Goal: Transaction & Acquisition: Book appointment/travel/reservation

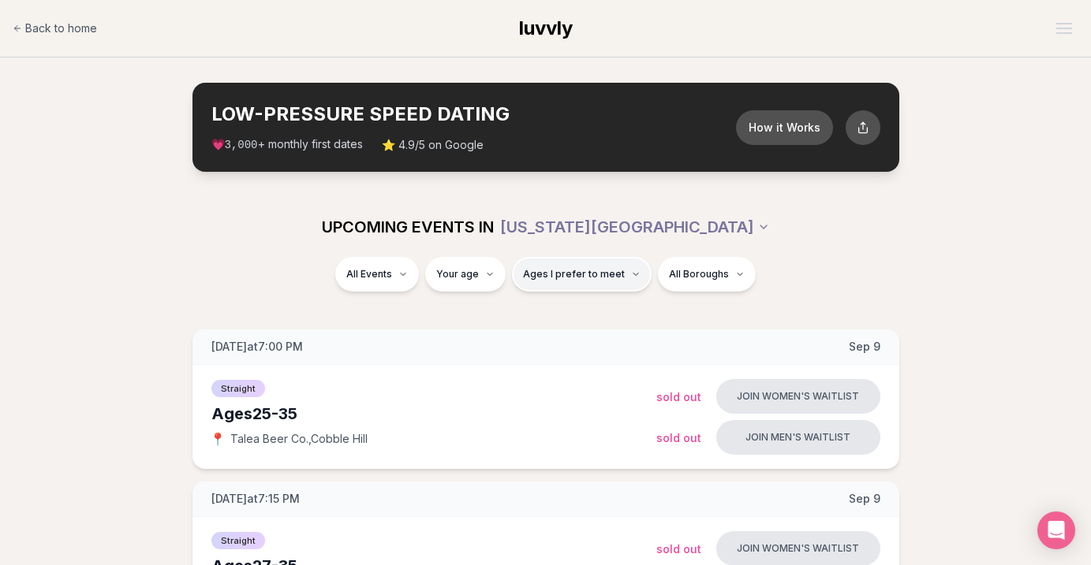
click at [636, 274] on button "Ages I prefer to meet" at bounding box center [582, 274] width 140 height 35
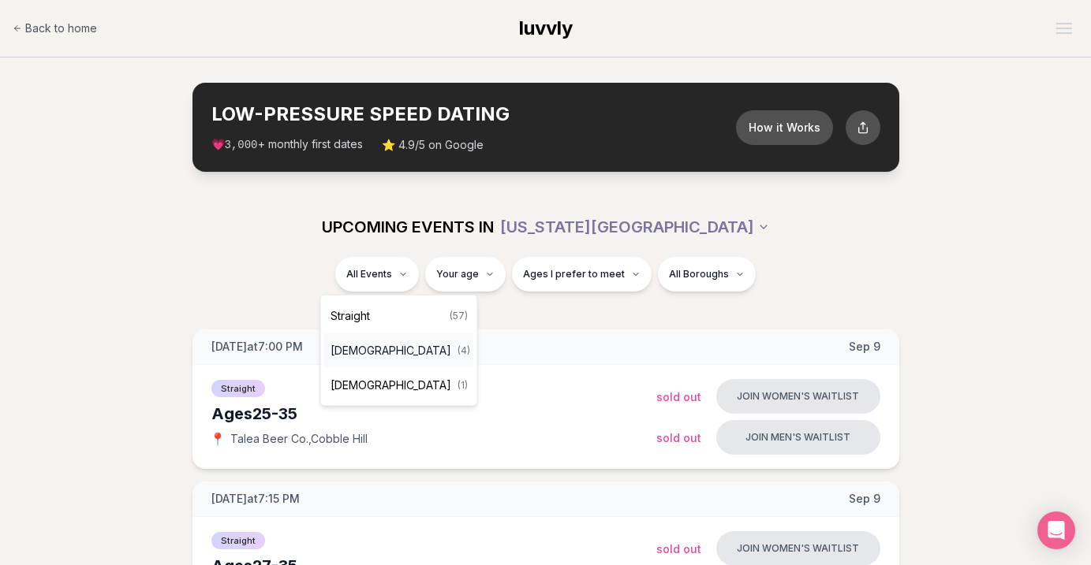
click at [390, 348] on span "[DEMOGRAPHIC_DATA]" at bounding box center [390, 351] width 121 height 16
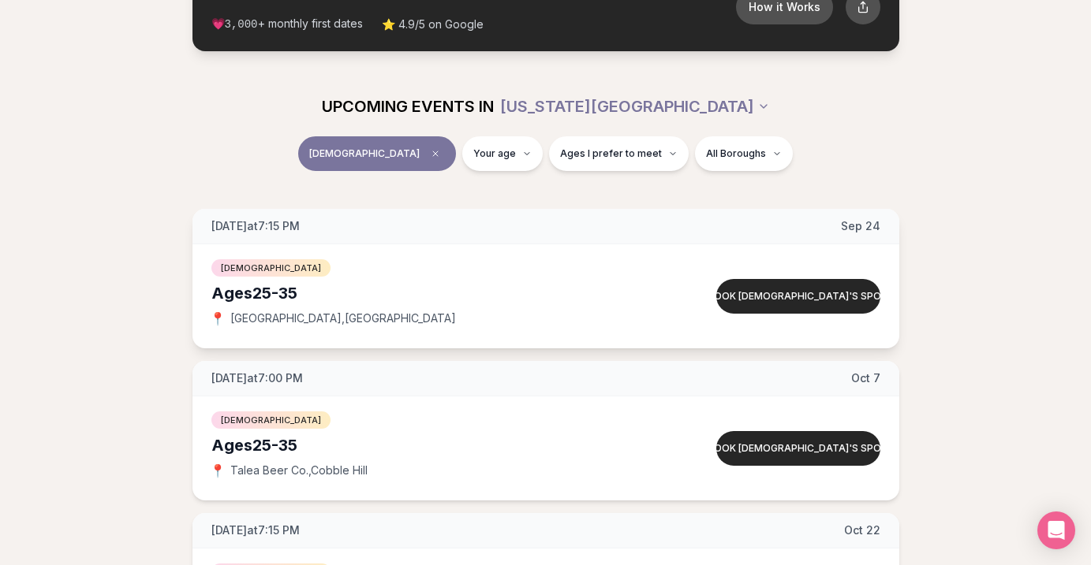
scroll to position [84, 0]
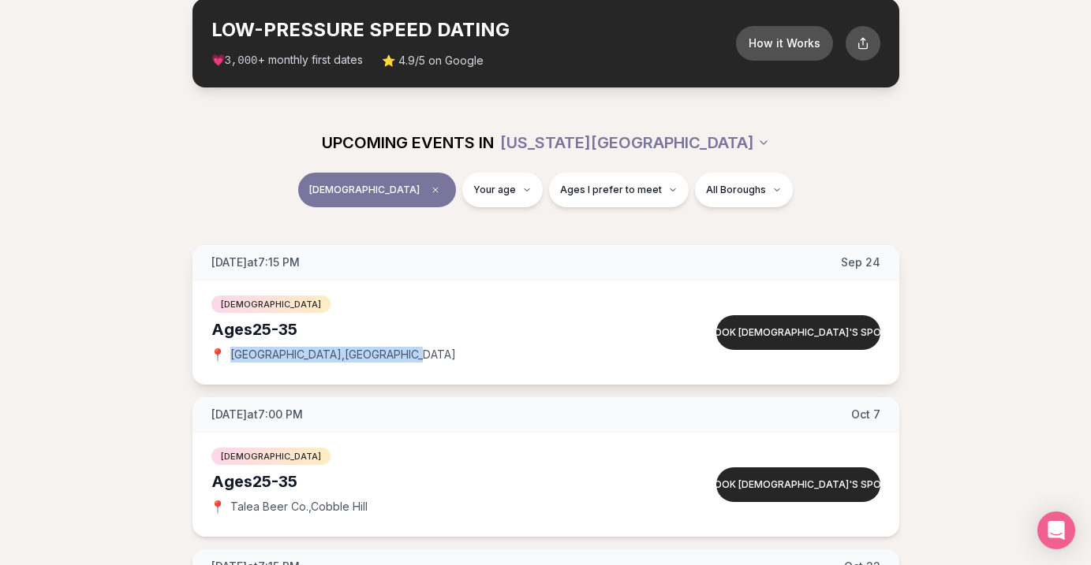
drag, startPoint x: 399, startPoint y: 360, endPoint x: 231, endPoint y: 362, distance: 168.0
click at [231, 362] on div "📍 [GEOGRAPHIC_DATA] , [GEOGRAPHIC_DATA]" at bounding box center [433, 355] width 445 height 16
copy span "[GEOGRAPHIC_DATA] , [GEOGRAPHIC_DATA]"
click at [405, 326] on div "Ages [DEMOGRAPHIC_DATA]" at bounding box center [433, 330] width 445 height 22
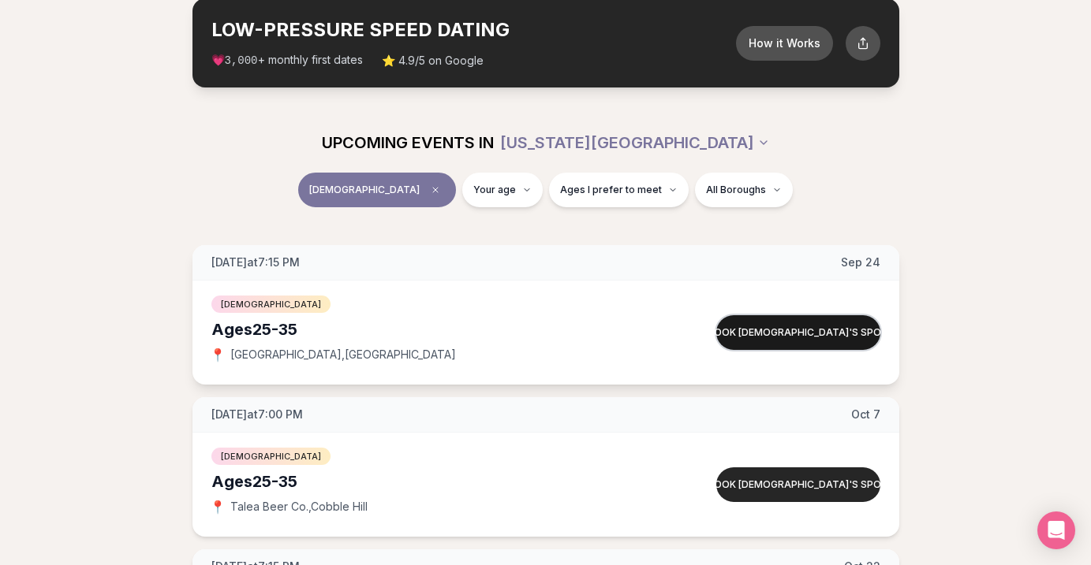
click at [748, 336] on button "Book [DEMOGRAPHIC_DATA]'s spot" at bounding box center [798, 332] width 164 height 35
